Goal: Use online tool/utility: Utilize a website feature to perform a specific function

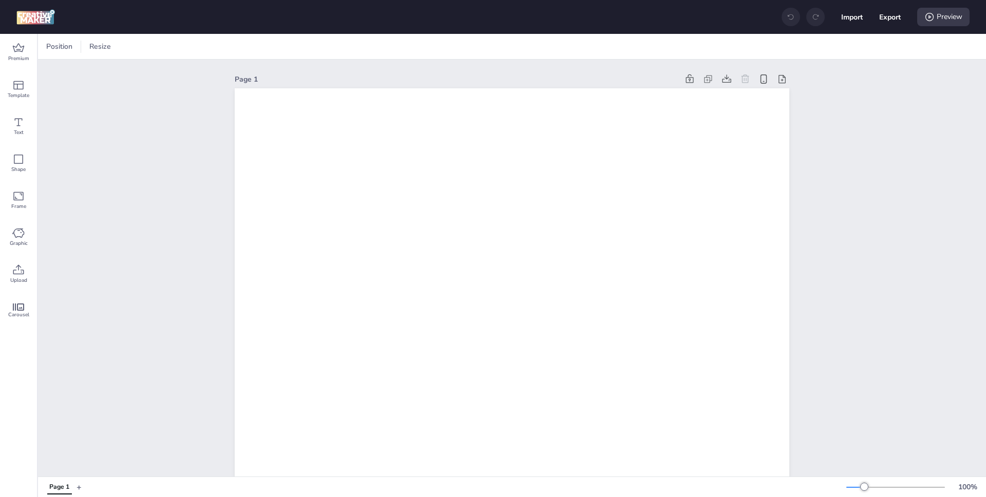
click at [104, 55] on div "Position Resize" at bounding box center [512, 46] width 948 height 25
click at [104, 47] on span "Resize" at bounding box center [100, 46] width 26 height 11
click at [4, 86] on div "Width 1080 Height 1920 Resize" at bounding box center [65, 93] width 123 height 69
click at [34, 87] on input "1080" at bounding box center [32, 87] width 28 height 20
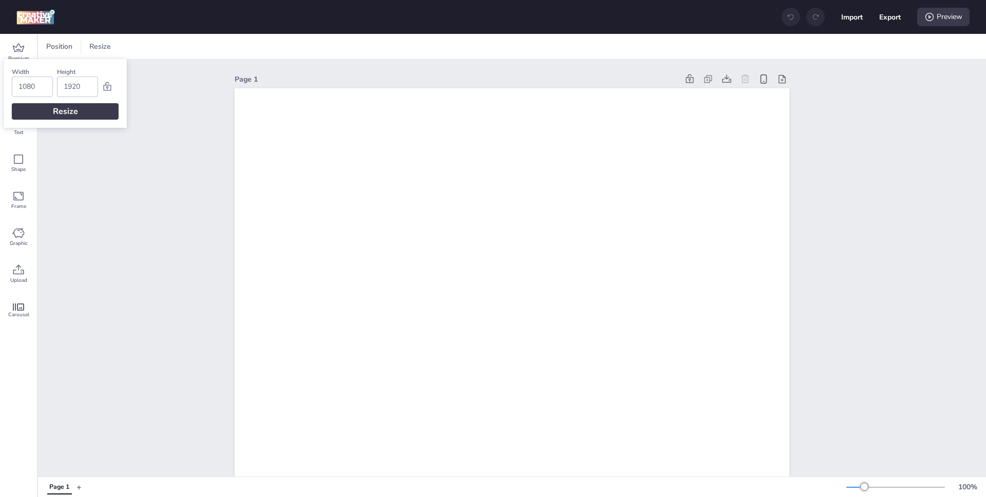
click at [34, 87] on input "1080" at bounding box center [32, 87] width 28 height 20
click at [49, 82] on div "320" at bounding box center [32, 87] width 41 height 21
click at [45, 83] on input "320" at bounding box center [32, 87] width 28 height 20
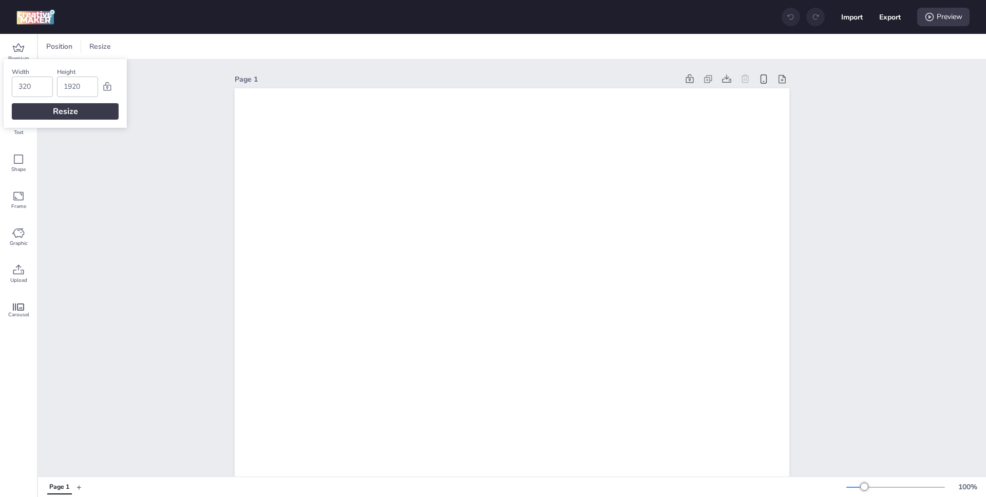
click at [45, 83] on input "320" at bounding box center [32, 87] width 28 height 20
type input "452"
click at [84, 92] on input "1920" at bounding box center [78, 87] width 28 height 20
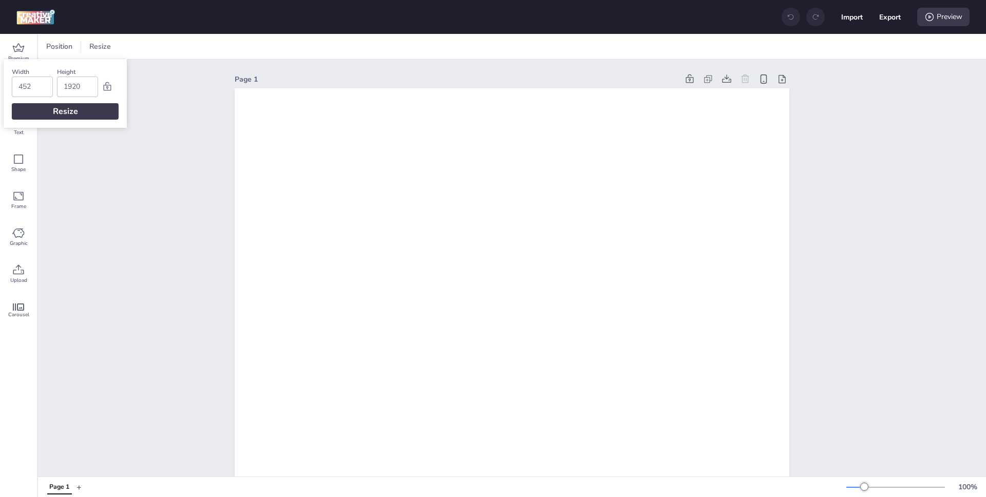
click at [84, 92] on input "1920" at bounding box center [78, 87] width 28 height 20
type input "226"
click at [82, 114] on div "Resize" at bounding box center [65, 111] width 107 height 16
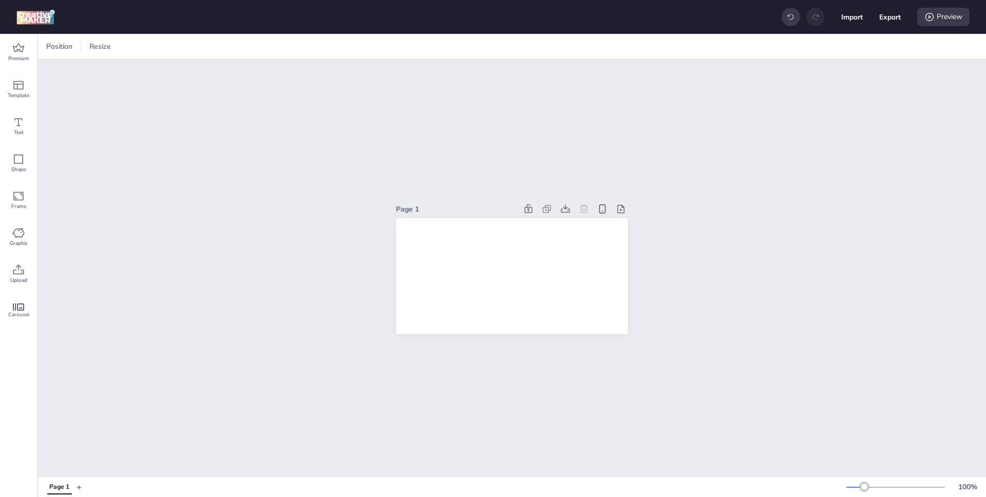
click at [465, 254] on div at bounding box center [512, 276] width 232 height 116
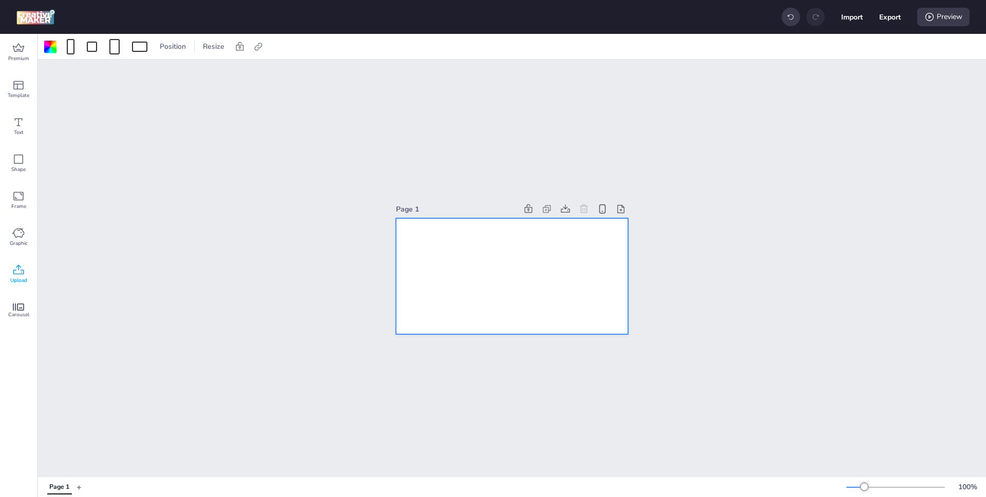
click at [27, 278] on div "Upload" at bounding box center [18, 274] width 37 height 37
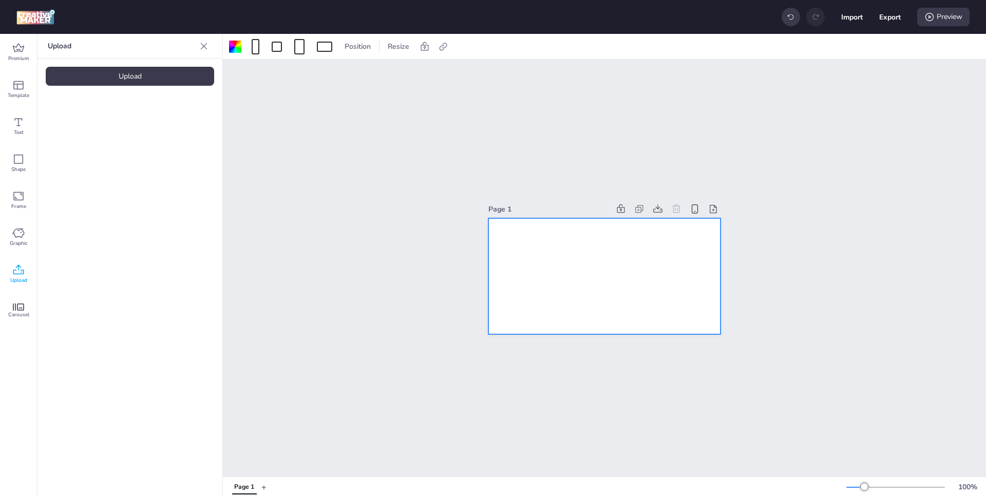
click at [171, 67] on div "Upload" at bounding box center [130, 76] width 168 height 19
click at [159, 74] on div "Upload" at bounding box center [130, 76] width 168 height 19
click at [176, 149] on img at bounding box center [173, 143] width 63 height 11
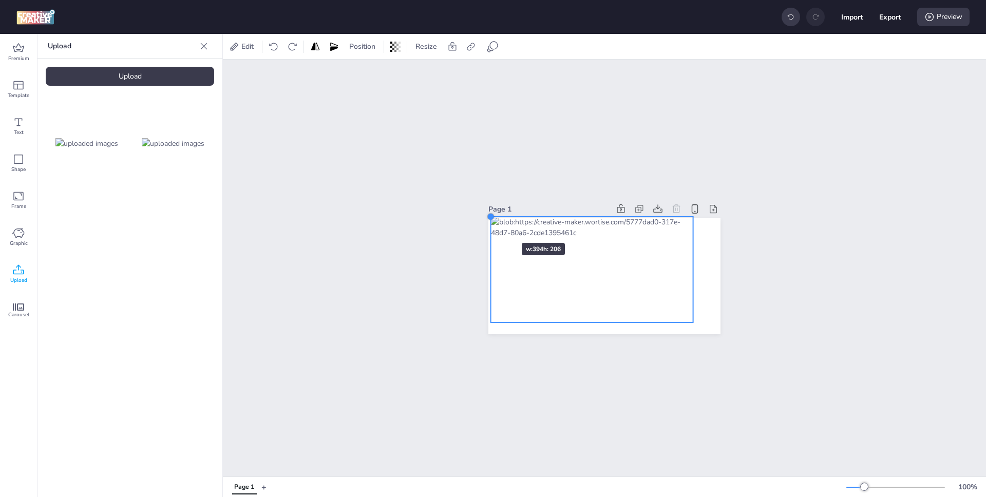
drag, startPoint x: 516, startPoint y: 229, endPoint x: 491, endPoint y: 224, distance: 25.5
click at [491, 224] on div at bounding box center [604, 276] width 232 height 116
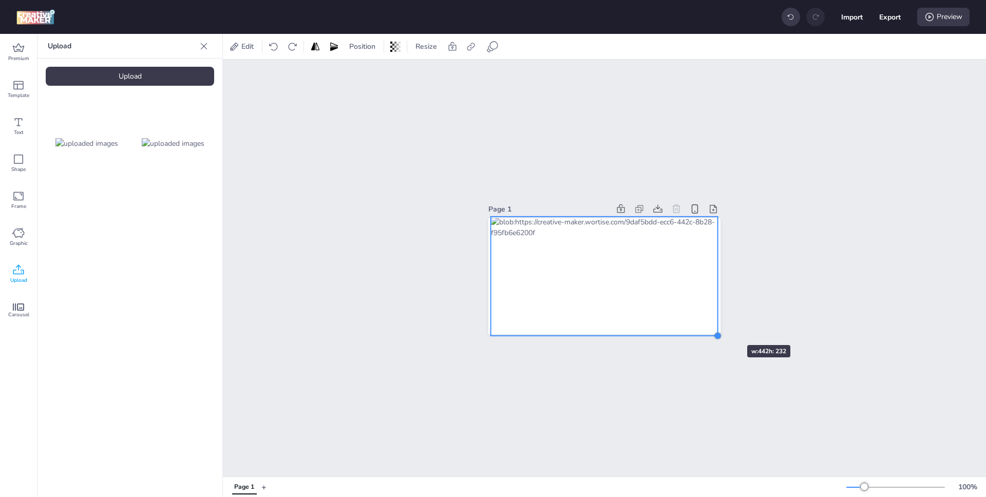
drag, startPoint x: 692, startPoint y: 319, endPoint x: 717, endPoint y: 327, distance: 25.7
click at [717, 327] on div at bounding box center [604, 276] width 232 height 116
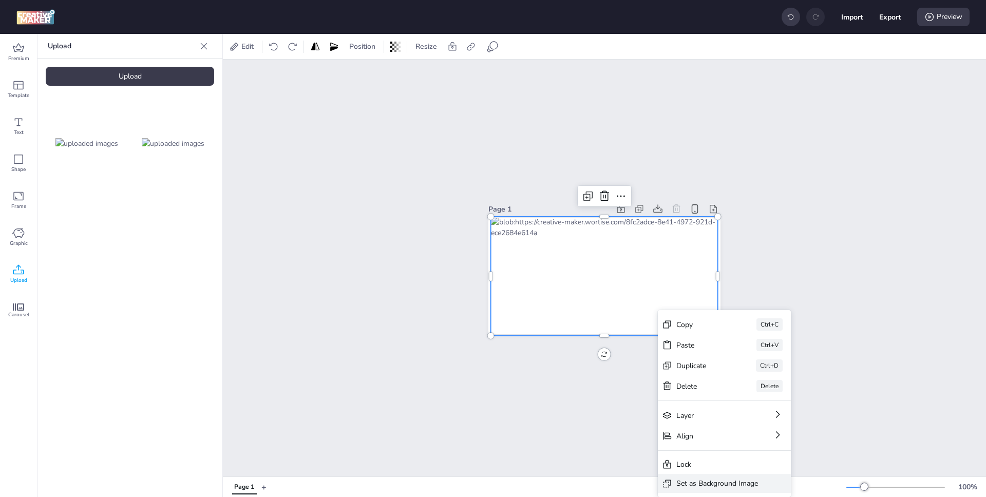
click at [730, 478] on div "Set as Background Image" at bounding box center [717, 483] width 82 height 11
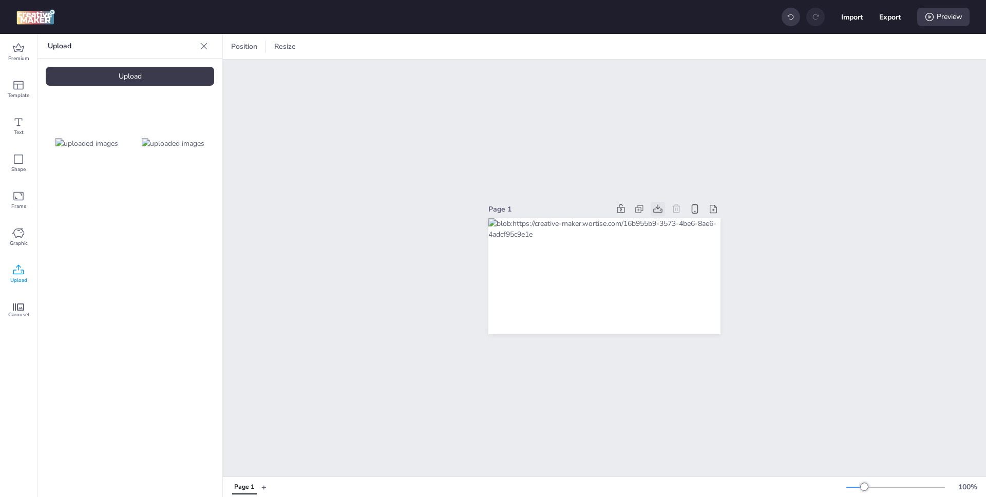
click at [660, 212] on icon at bounding box center [657, 208] width 9 height 8
click at [175, 79] on div "Upload" at bounding box center [130, 76] width 168 height 19
click at [103, 228] on img at bounding box center [86, 229] width 63 height 11
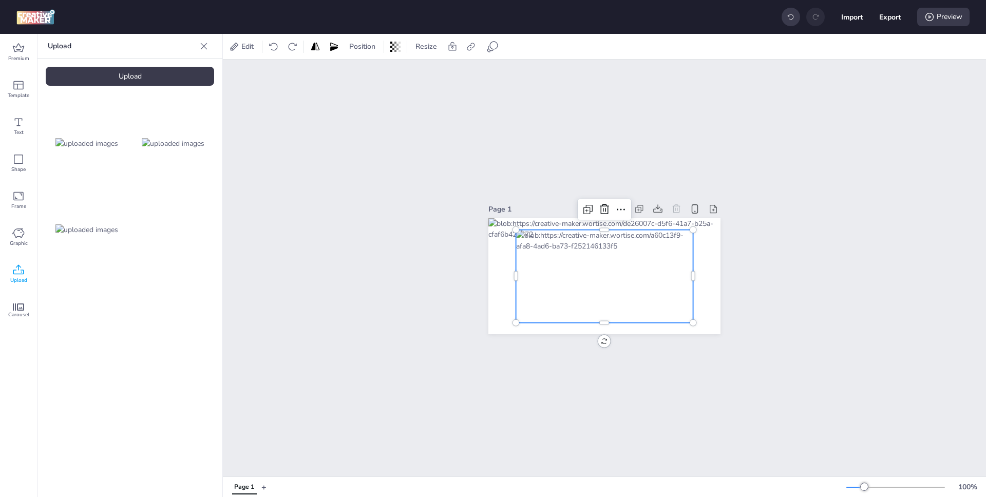
click at [654, 287] on div at bounding box center [604, 276] width 177 height 93
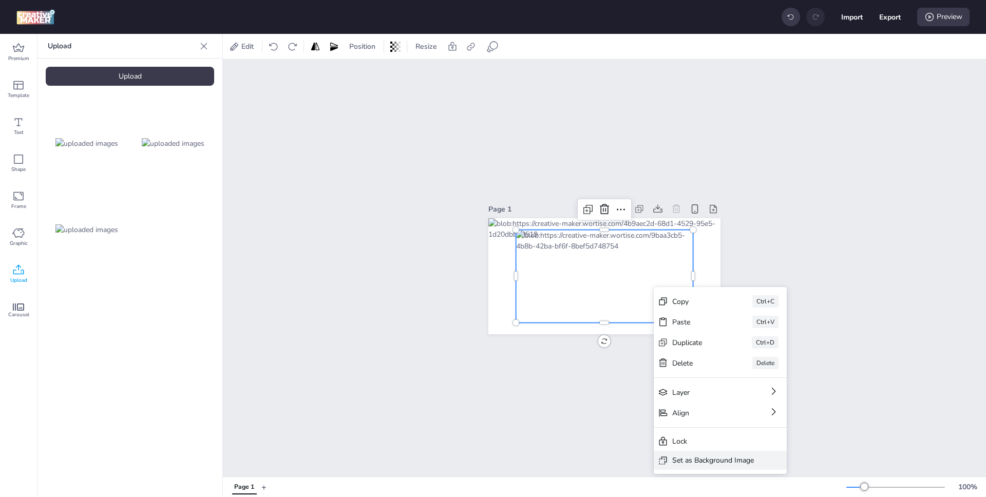
click at [704, 452] on div "Set as Background Image" at bounding box center [720, 460] width 133 height 19
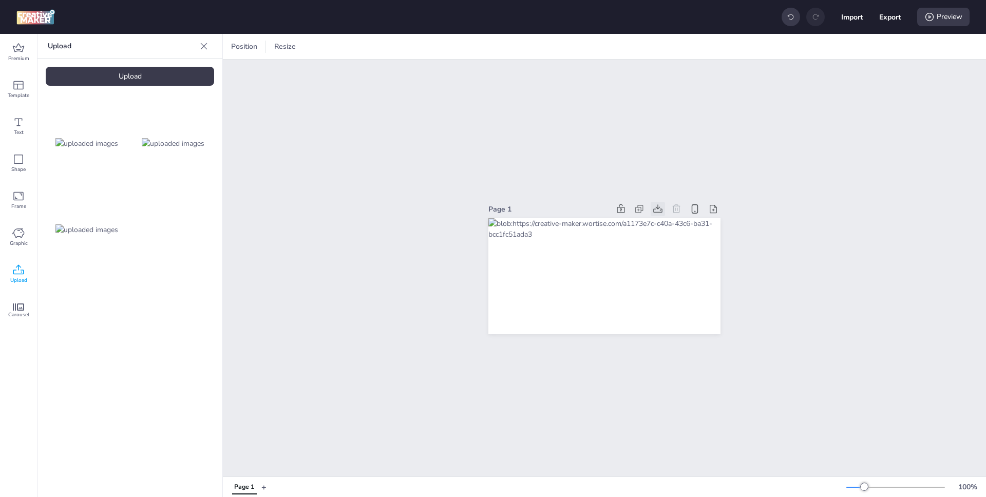
click at [656, 209] on icon at bounding box center [658, 209] width 10 height 10
